Goal: Information Seeking & Learning: Learn about a topic

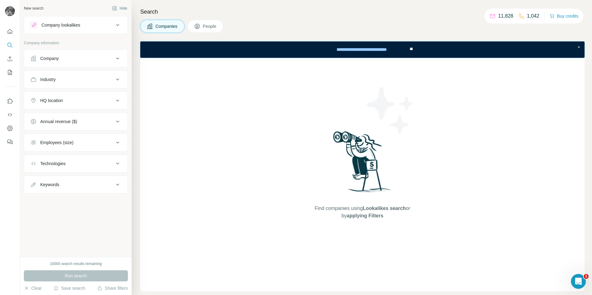
click at [110, 57] on div "Company" at bounding box center [72, 58] width 84 height 6
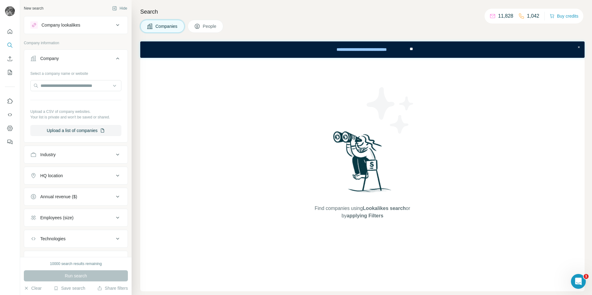
click at [109, 59] on div "Company" at bounding box center [72, 58] width 84 height 6
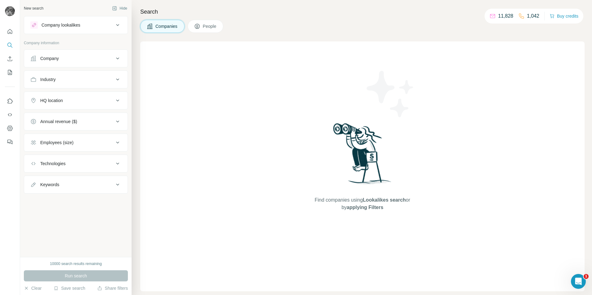
click at [118, 102] on icon at bounding box center [117, 100] width 7 height 7
click at [115, 119] on icon at bounding box center [117, 121] width 7 height 7
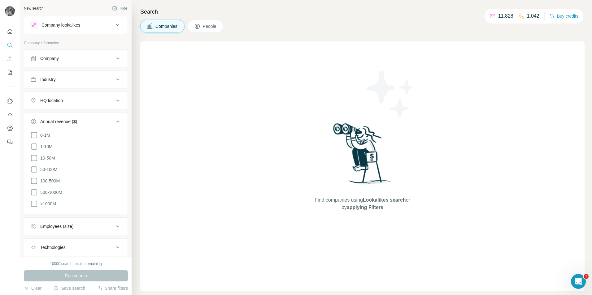
click at [115, 119] on icon at bounding box center [117, 121] width 7 height 7
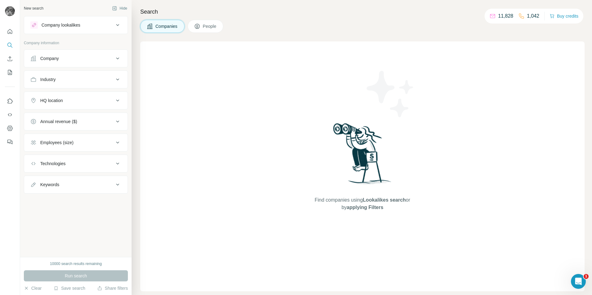
click at [113, 58] on div "Company" at bounding box center [72, 58] width 84 height 6
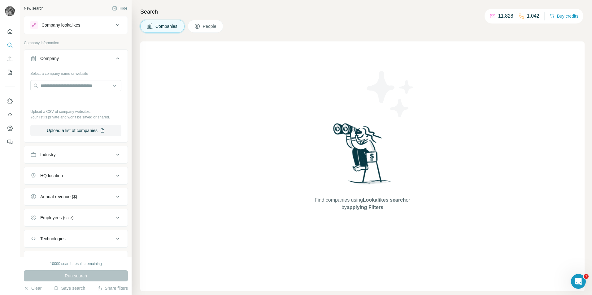
click at [114, 58] on icon at bounding box center [117, 58] width 7 height 7
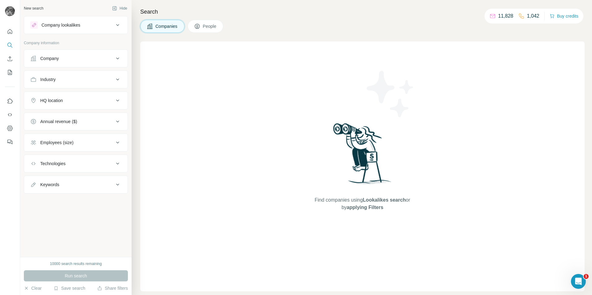
click at [113, 80] on div "Industry" at bounding box center [72, 79] width 84 height 6
click at [8, 132] on button "Dashboard" at bounding box center [10, 128] width 10 height 11
click at [118, 122] on icon at bounding box center [117, 118] width 7 height 7
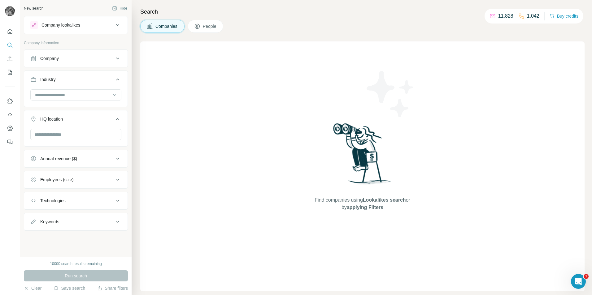
click at [118, 121] on icon at bounding box center [117, 118] width 7 height 7
click at [115, 139] on icon at bounding box center [117, 139] width 7 height 7
drag, startPoint x: 33, startPoint y: 175, endPoint x: 32, endPoint y: 188, distance: 13.0
click at [33, 174] on icon at bounding box center [33, 176] width 7 height 7
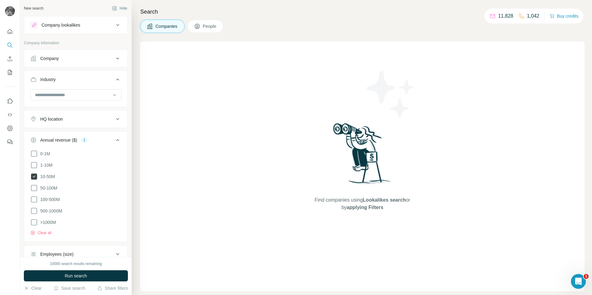
click at [31, 174] on div "0-1M 1-10M 10-50M 50-100M 100-500M 500-1000M >1000M Clear all" at bounding box center [75, 195] width 103 height 91
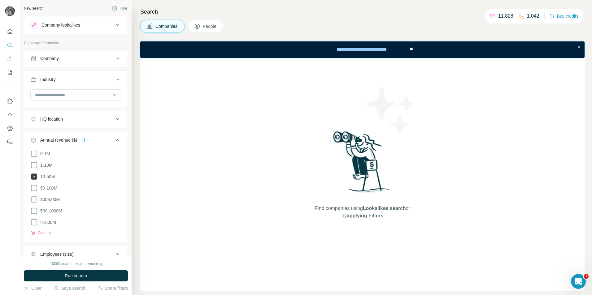
drag, startPoint x: 31, startPoint y: 174, endPoint x: 34, endPoint y: 177, distance: 4.6
click at [34, 177] on icon at bounding box center [34, 177] width 6 height 6
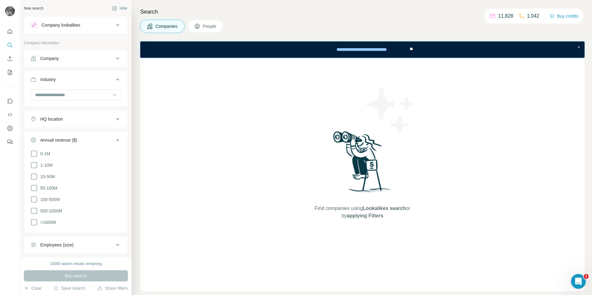
scroll to position [54, 0]
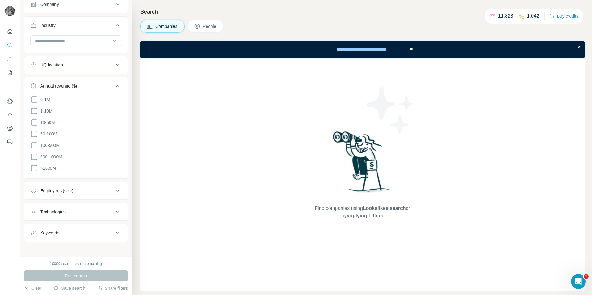
click at [76, 188] on div "Employees (size)" at bounding box center [72, 191] width 84 height 6
click at [107, 81] on button "Annual revenue ($)" at bounding box center [75, 87] width 103 height 17
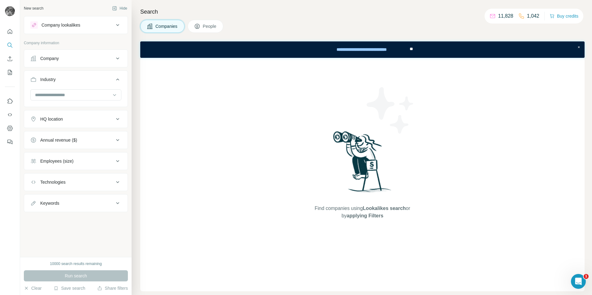
scroll to position [0, 0]
click at [83, 135] on button "Annual revenue ($)" at bounding box center [75, 140] width 103 height 15
click at [88, 143] on div "Annual revenue ($)" at bounding box center [72, 140] width 84 height 6
click at [113, 163] on div "Employees (size)" at bounding box center [72, 161] width 84 height 6
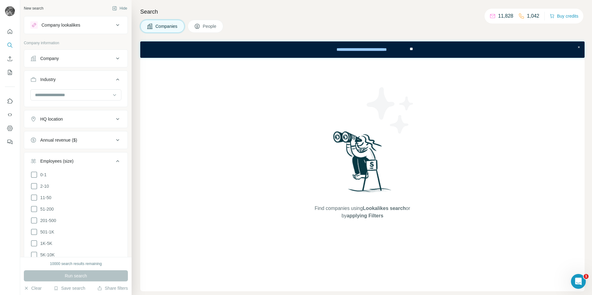
click at [114, 163] on icon at bounding box center [117, 161] width 7 height 7
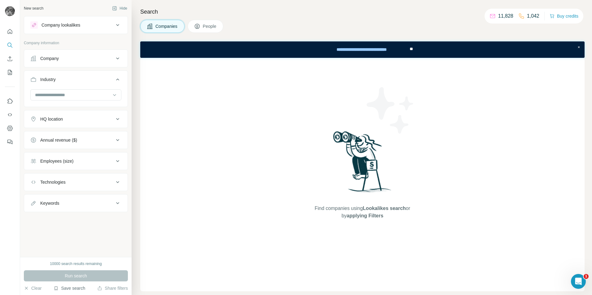
click at [63, 289] on button "Save search" at bounding box center [70, 288] width 32 height 6
click at [77, 279] on div "View my saved searches" at bounding box center [86, 277] width 65 height 12
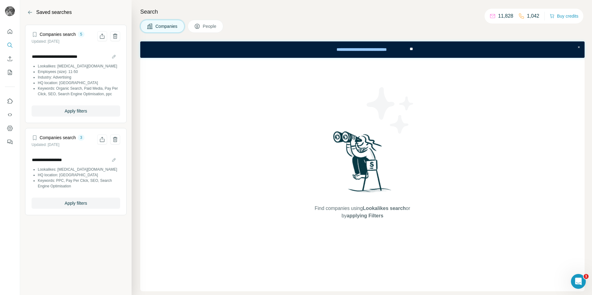
click at [76, 19] on header "Saved searches" at bounding box center [75, 15] width 111 height 17
click at [29, 14] on icon "Back" at bounding box center [30, 12] width 6 height 6
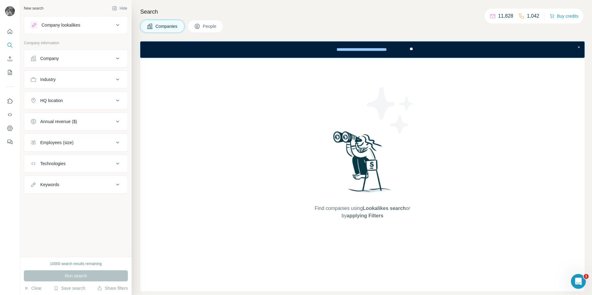
click at [116, 23] on icon at bounding box center [117, 24] width 7 height 7
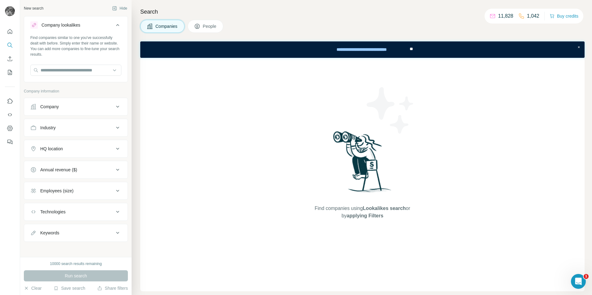
click at [116, 23] on icon at bounding box center [117, 24] width 7 height 7
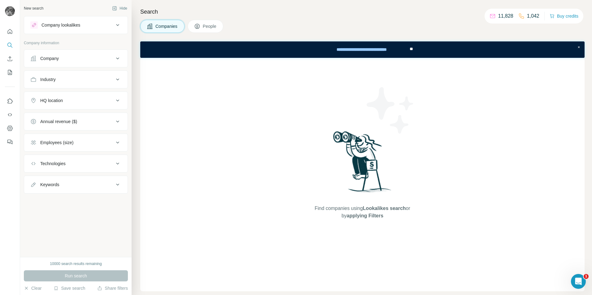
click at [120, 58] on icon at bounding box center [117, 58] width 7 height 7
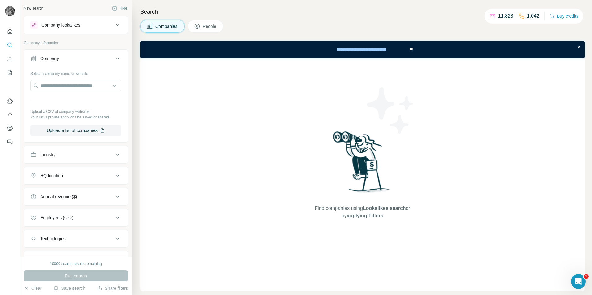
click at [117, 59] on button "Company" at bounding box center [75, 59] width 103 height 17
